Goal: Find specific page/section: Find specific page/section

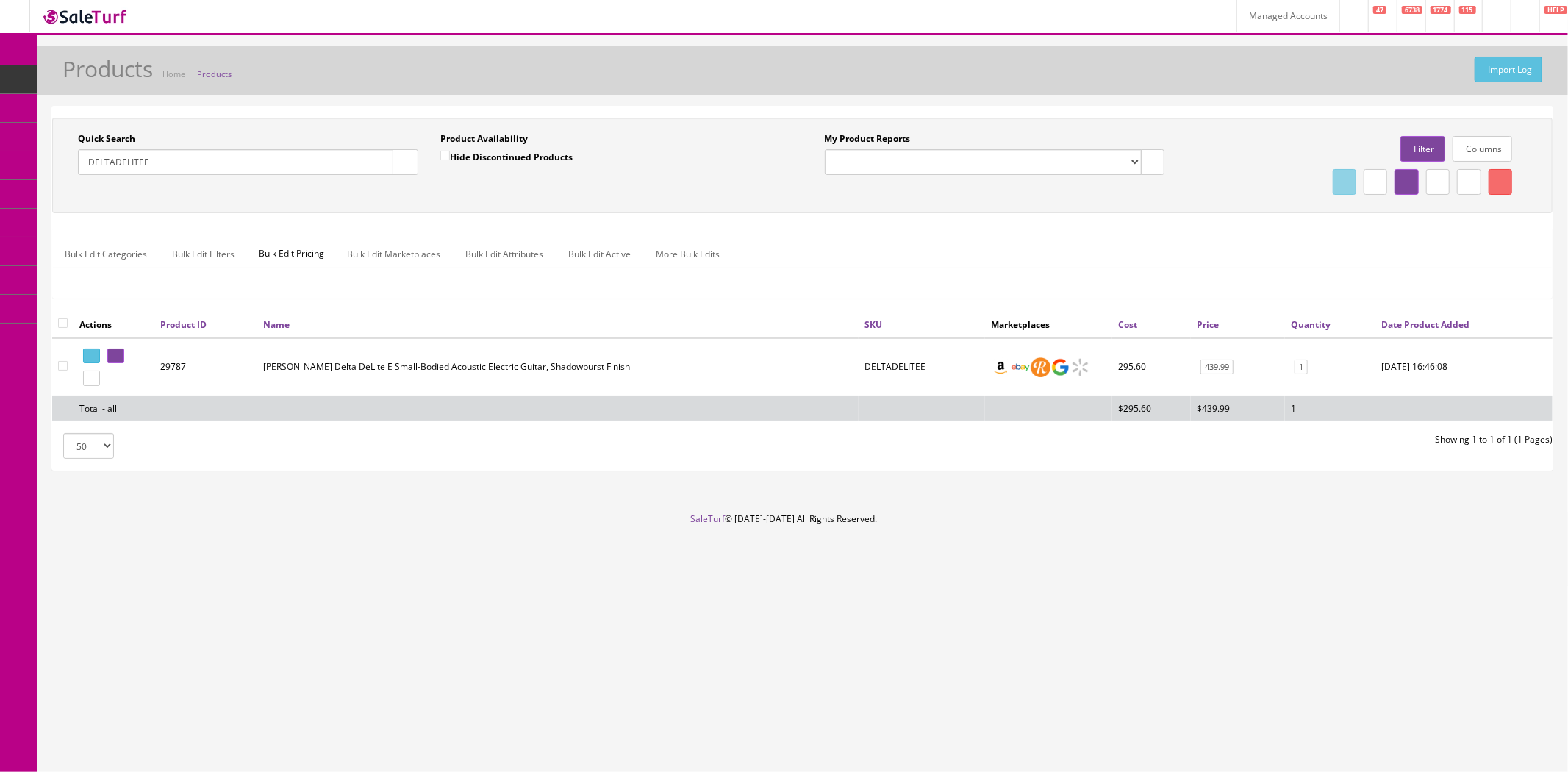
click at [328, 151] on input "DELTADELITEE" at bounding box center [235, 161] width 315 height 26
paste input "32059"
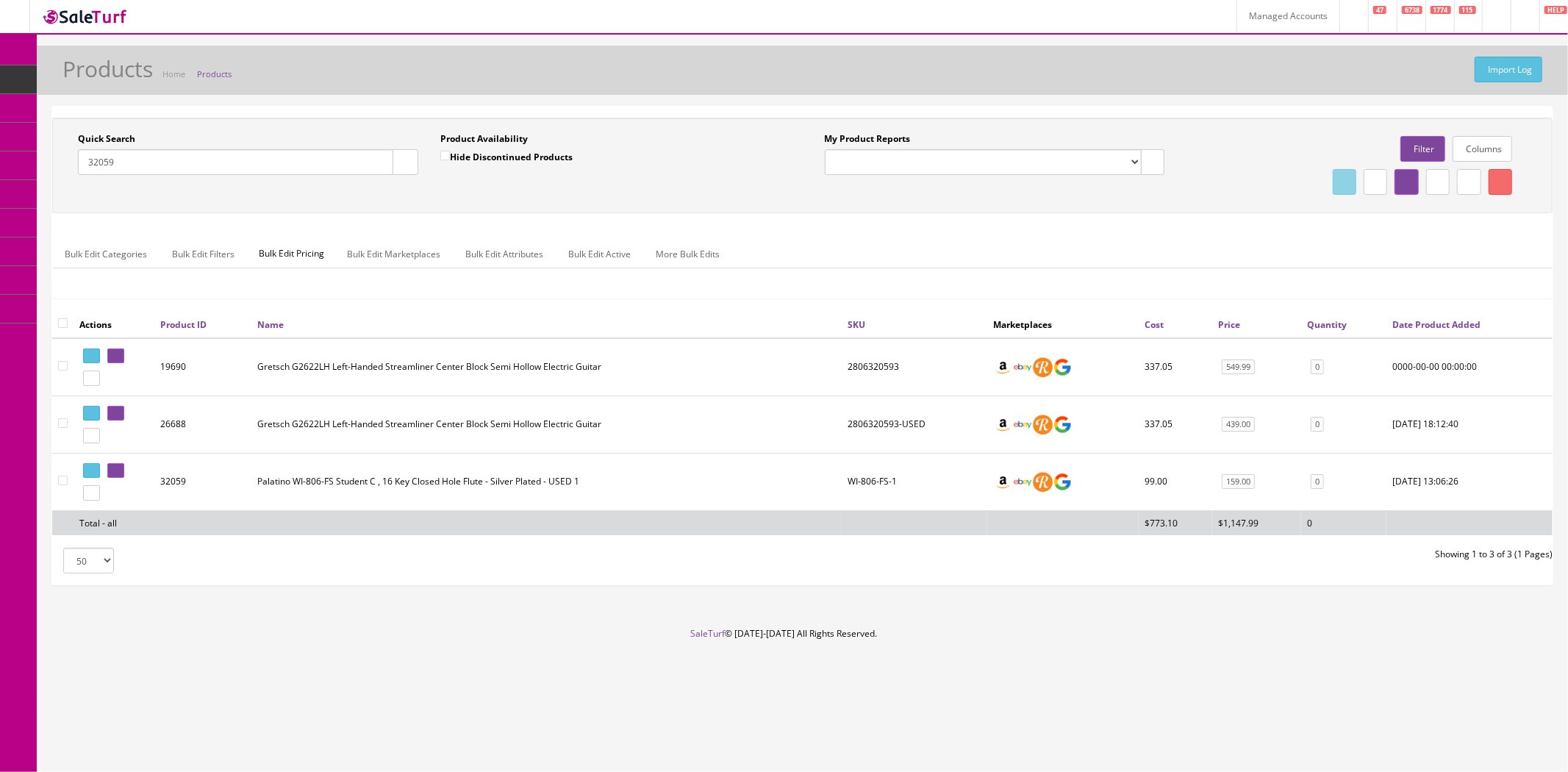
click at [298, 168] on input "32059" at bounding box center [235, 161] width 315 height 26
paste input "0990820063"
click at [413, 160] on button "button" at bounding box center [405, 161] width 26 height 26
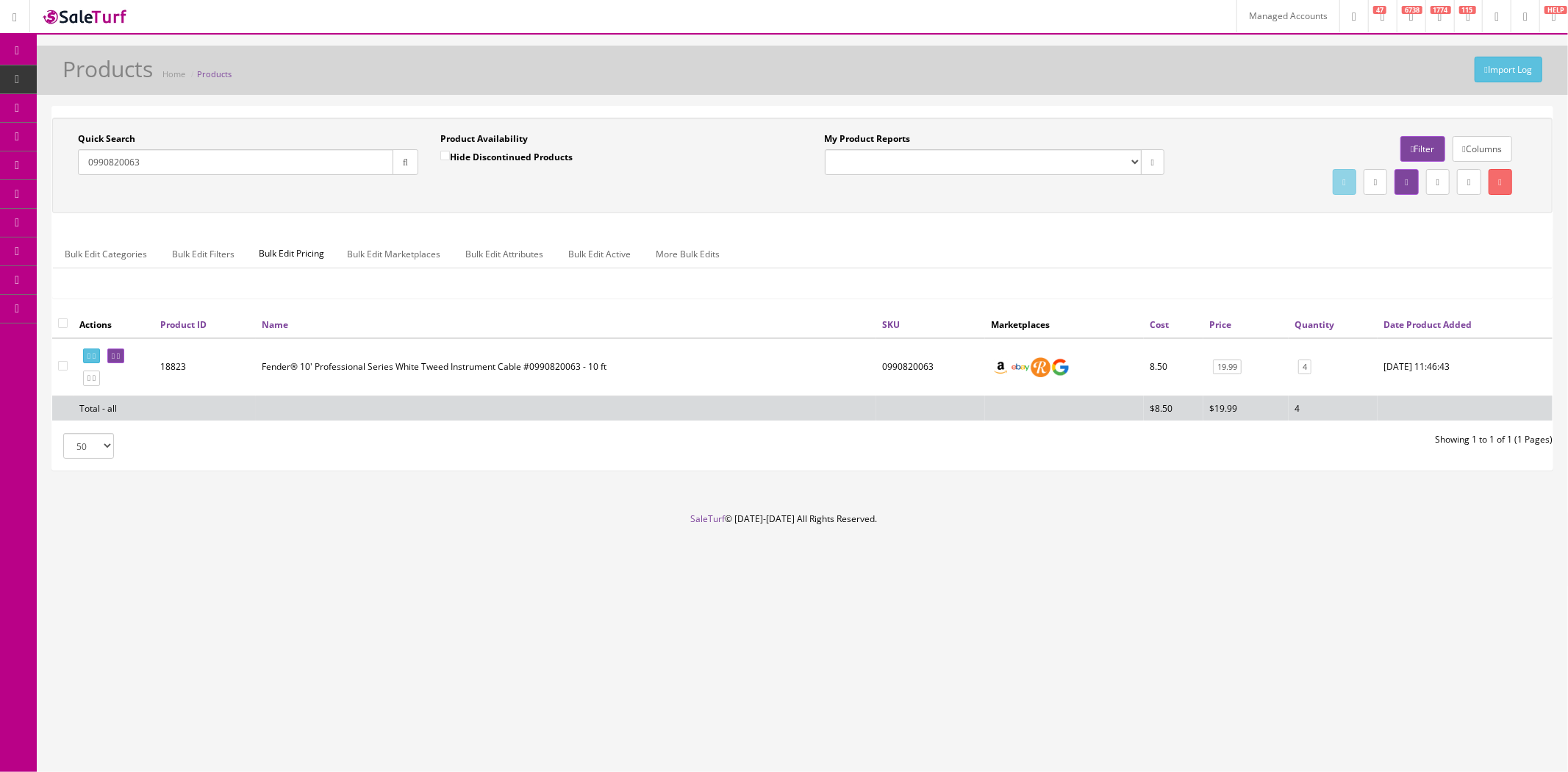
click at [307, 151] on input "0990820063" at bounding box center [235, 161] width 315 height 26
paste input "PU-MC"
click at [411, 156] on button "button" at bounding box center [405, 161] width 26 height 26
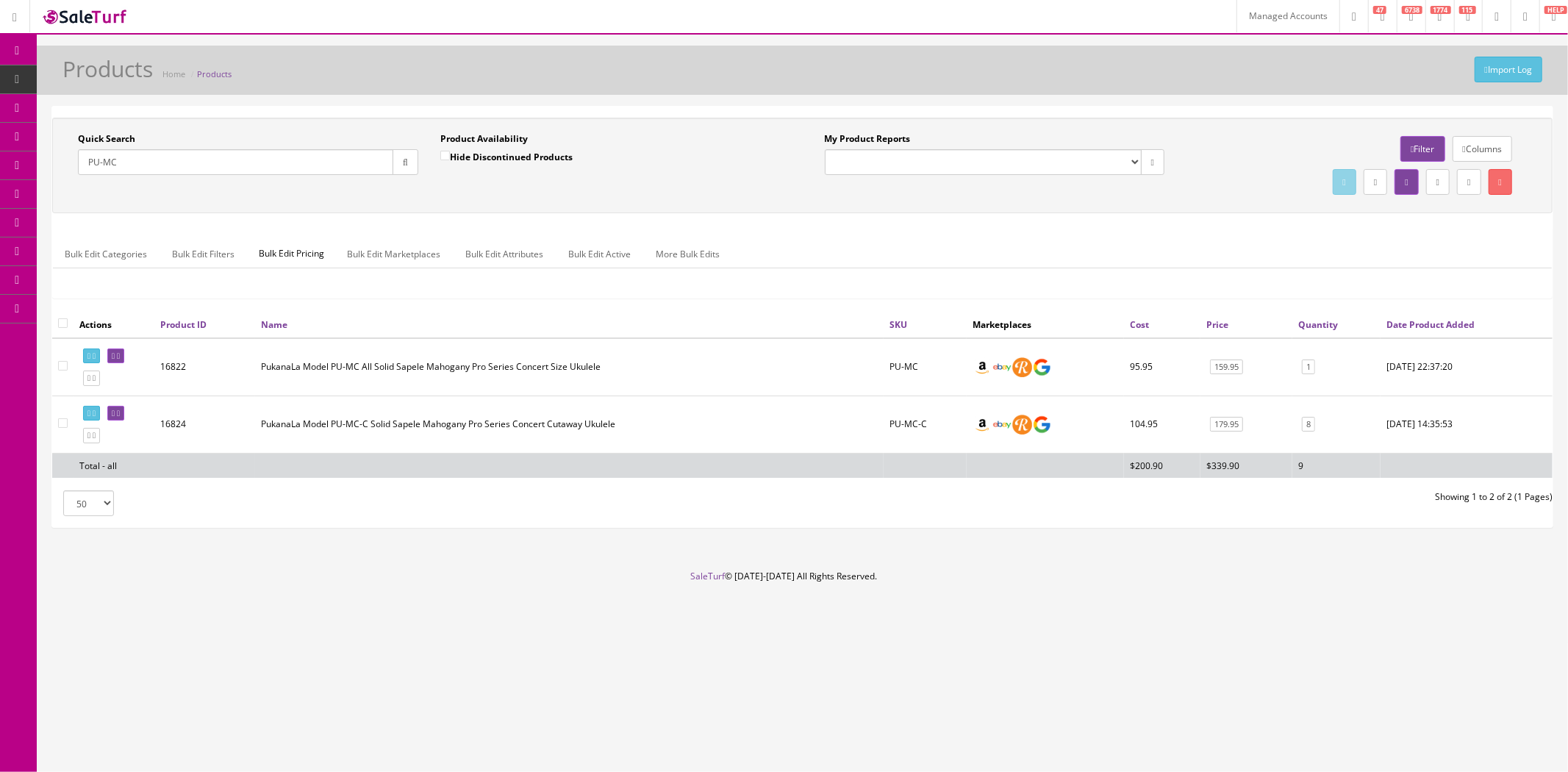
click at [290, 177] on div "Quick Search PU-MC Date From" at bounding box center [248, 159] width 363 height 53
click at [285, 160] on input "PU-MC" at bounding box center [235, 161] width 315 height 26
paste input "NVT"
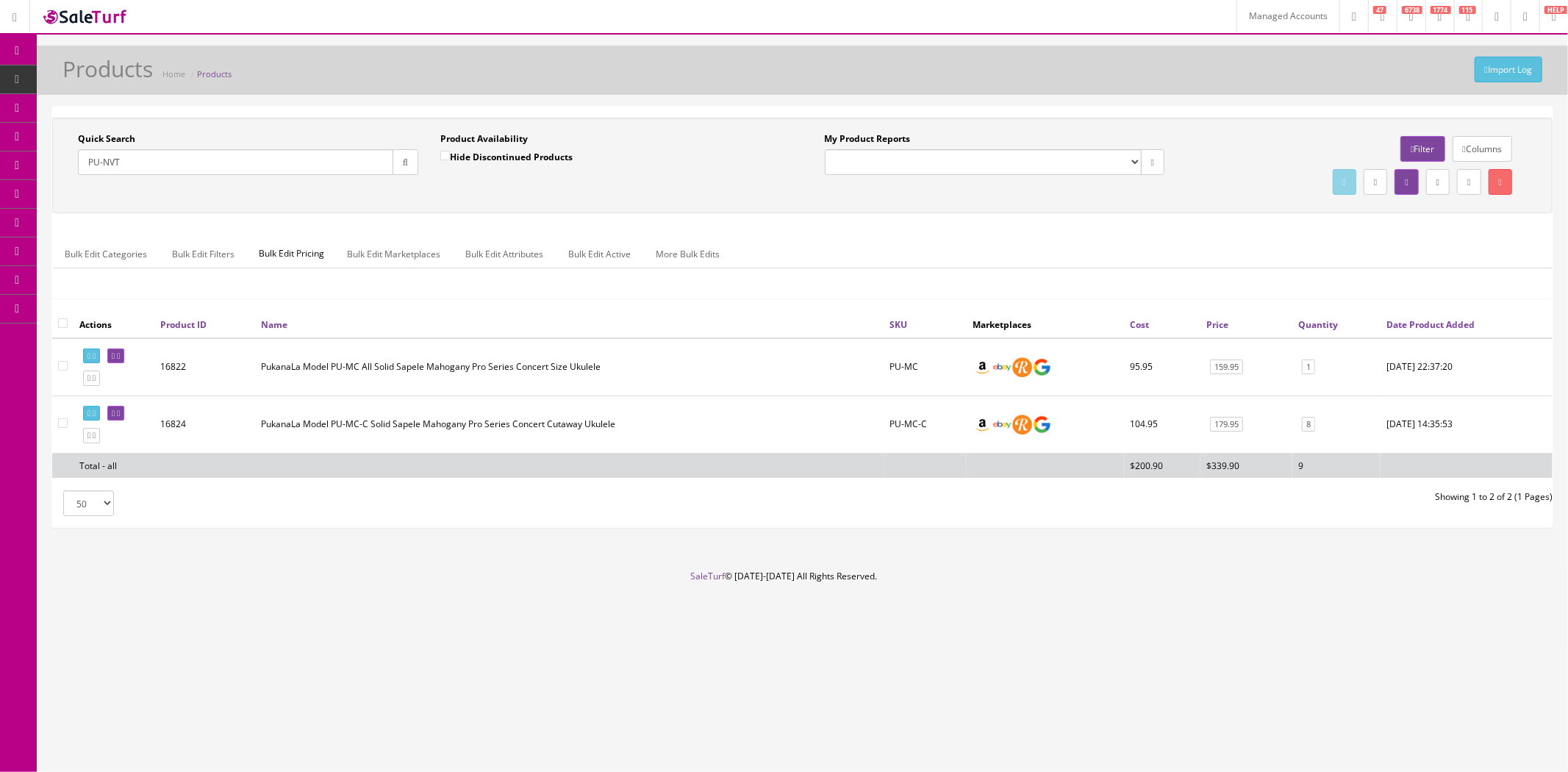
click at [415, 159] on button "button" at bounding box center [405, 161] width 26 height 26
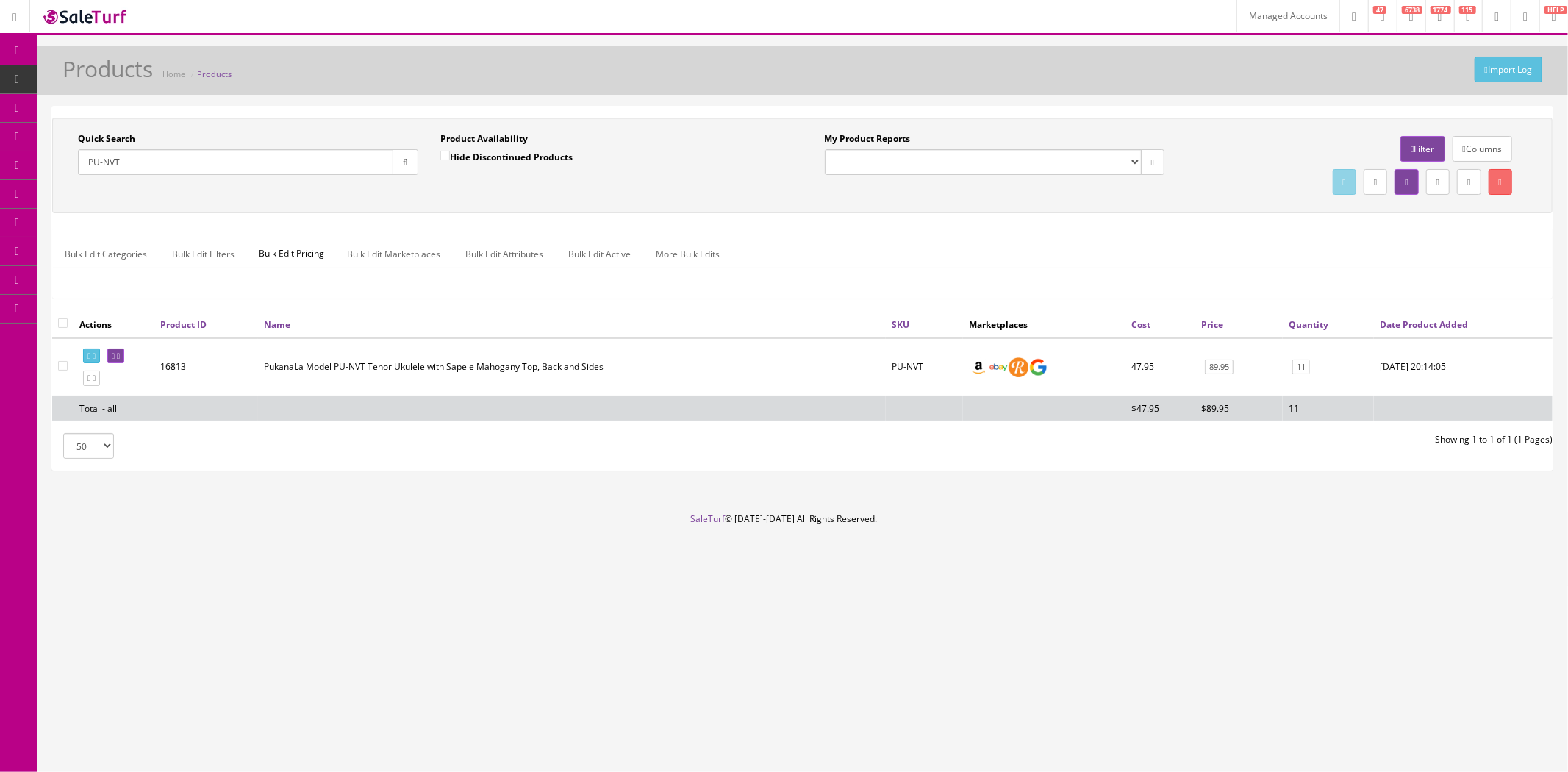
click at [215, 170] on input "PU-NVT" at bounding box center [235, 161] width 315 height 26
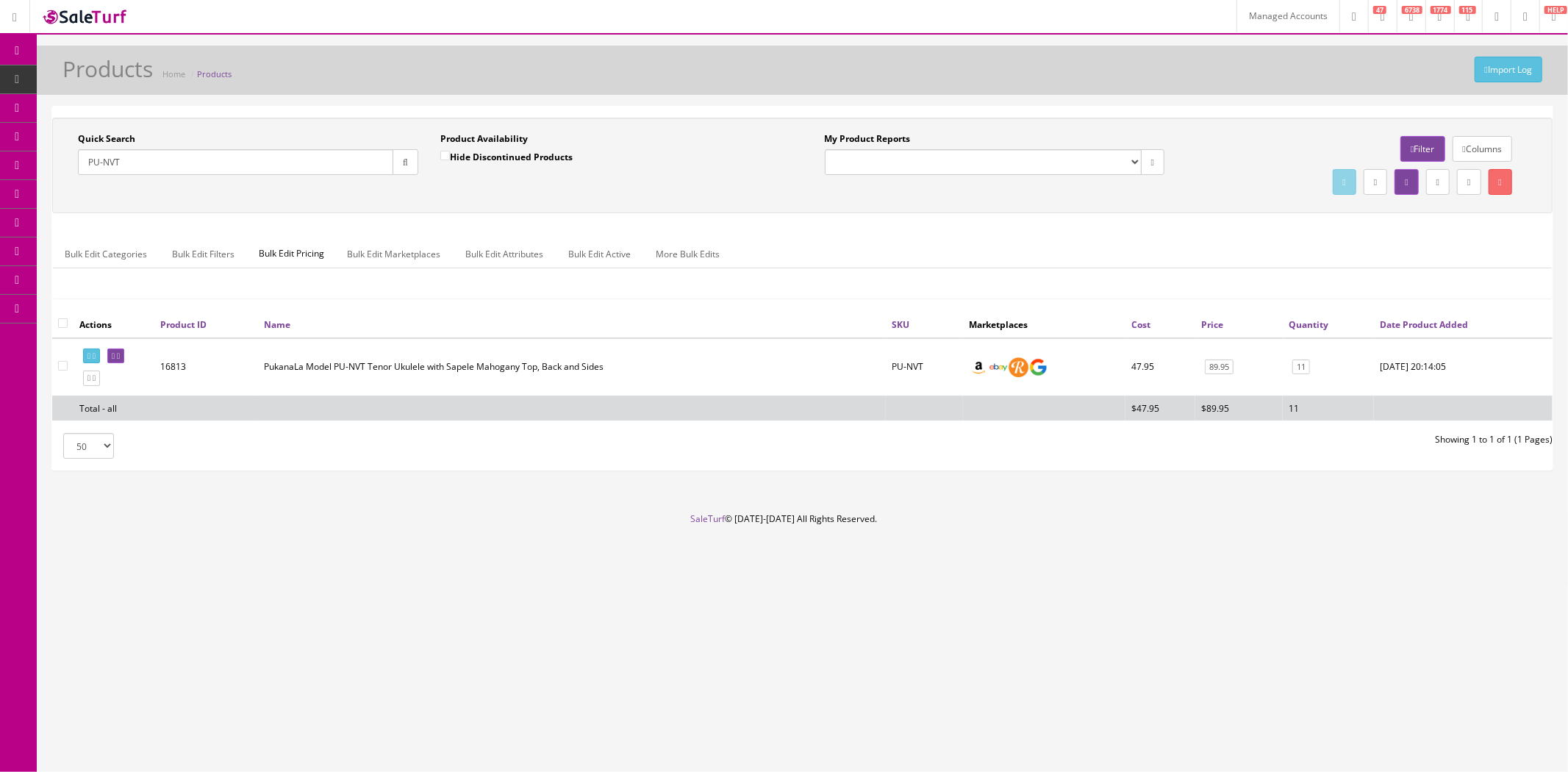
paste input "K1L"
click at [401, 170] on button "button" at bounding box center [405, 161] width 26 height 26
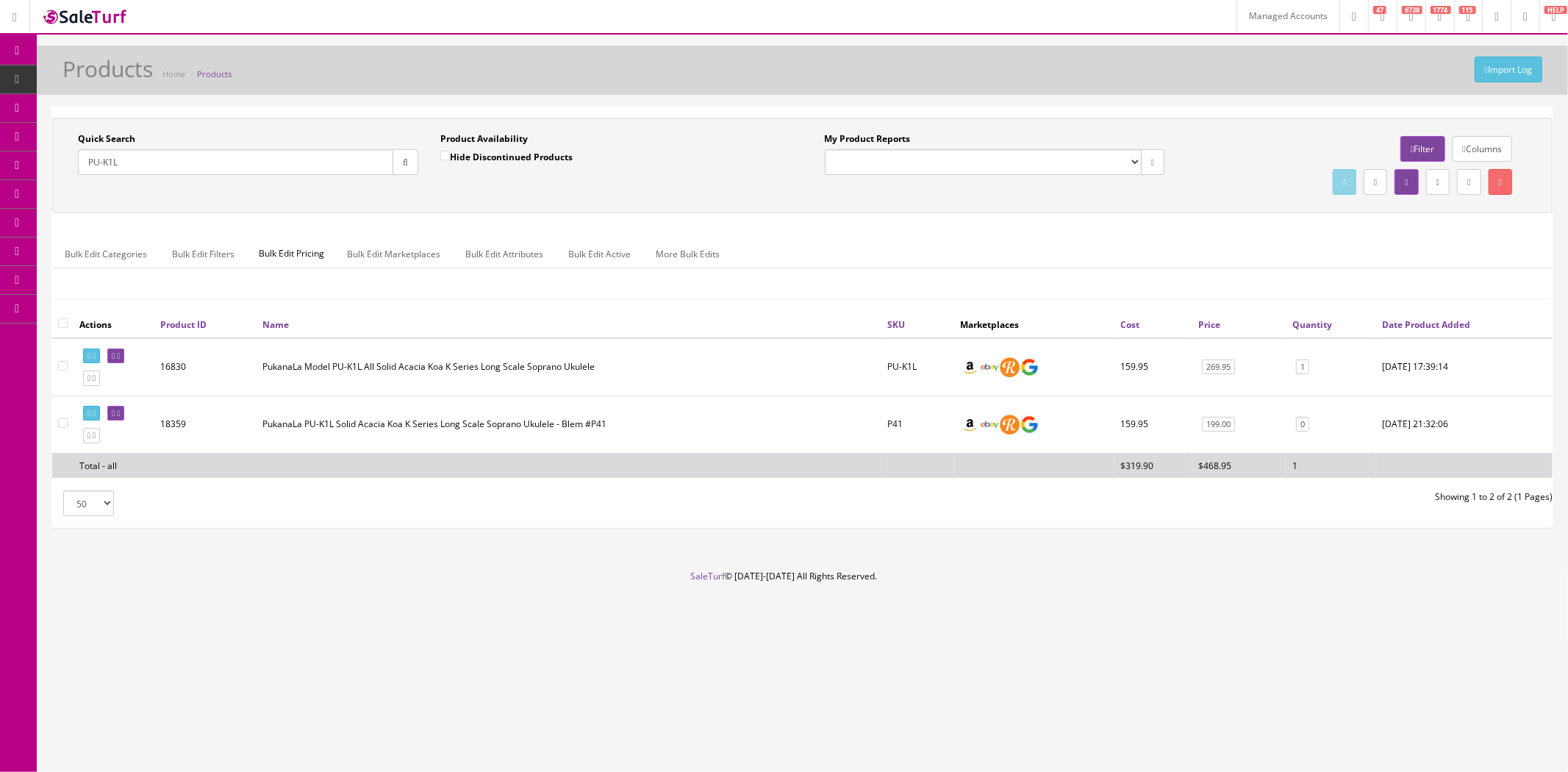
click at [290, 164] on input "PU-K1L" at bounding box center [235, 161] width 315 height 26
paste input "DELTADELITEE"
type input "DELTADELITEE"
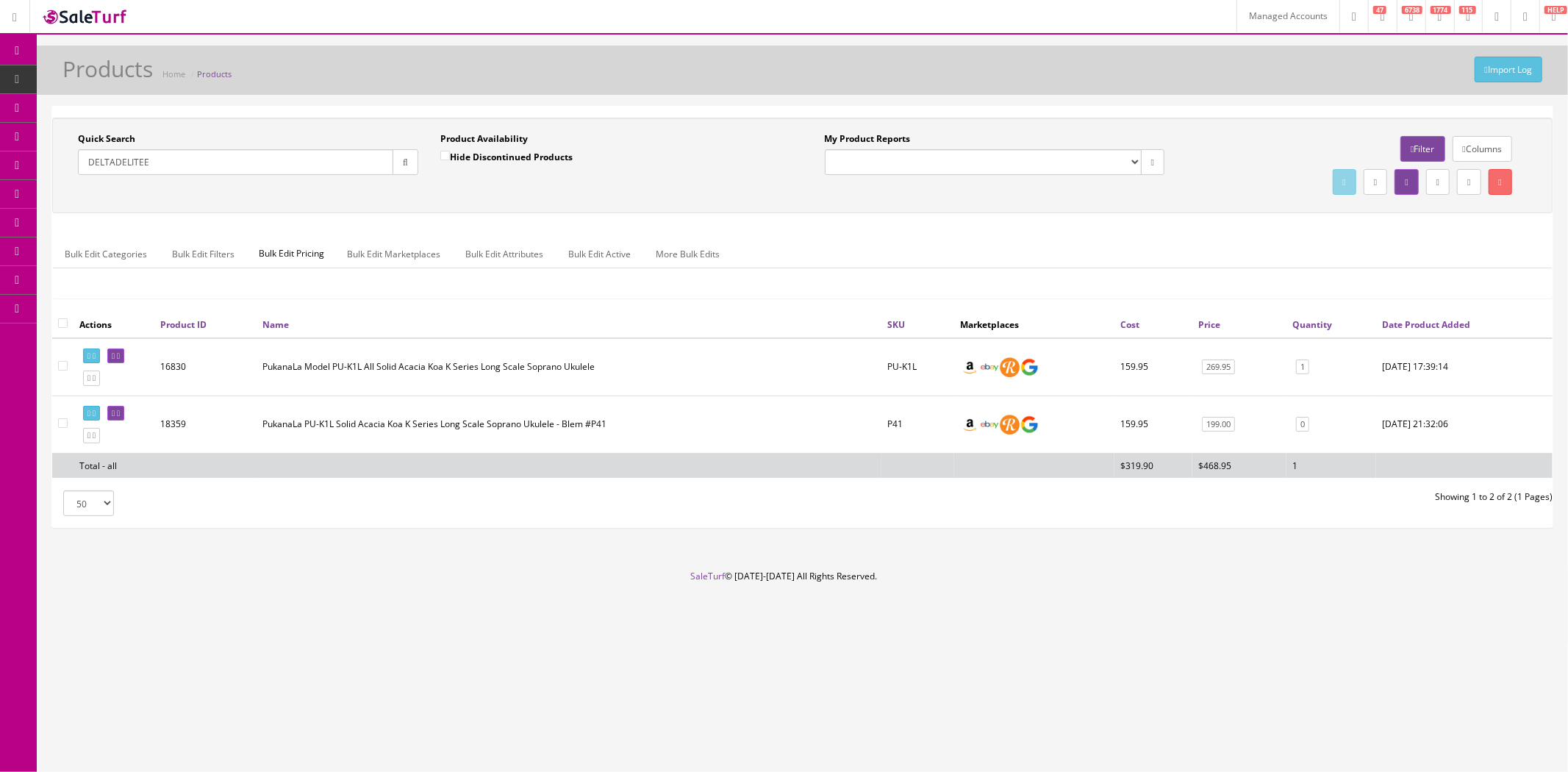
click at [413, 163] on button "button" at bounding box center [405, 161] width 26 height 26
